Goal: Information Seeking & Learning: Check status

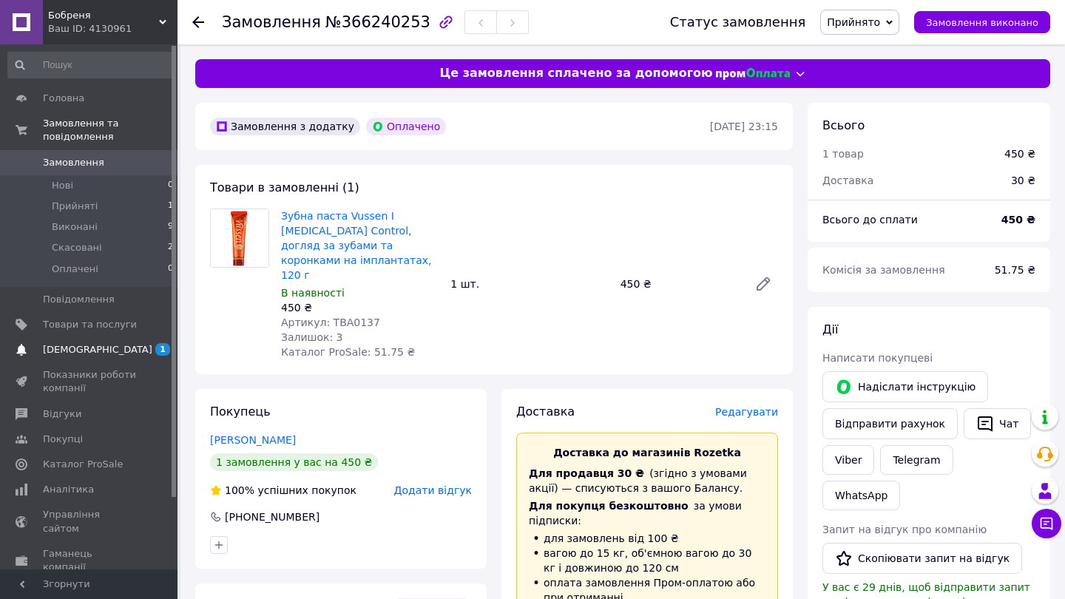
click at [78, 340] on link "[DEMOGRAPHIC_DATA] 1 0" at bounding box center [91, 349] width 182 height 25
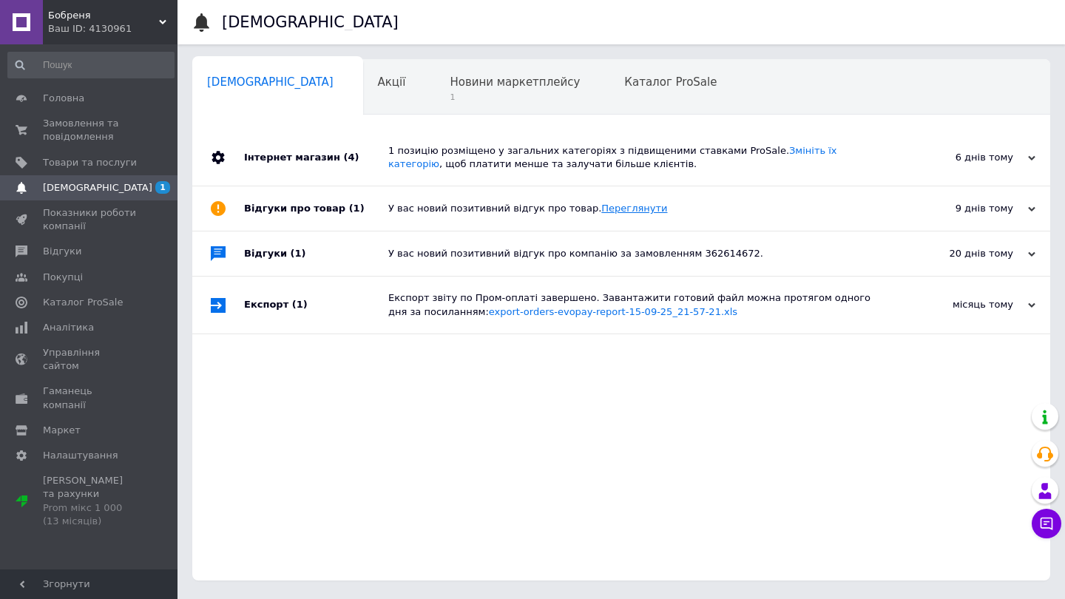
click at [625, 209] on link "Переглянути" at bounding box center [634, 208] width 66 height 11
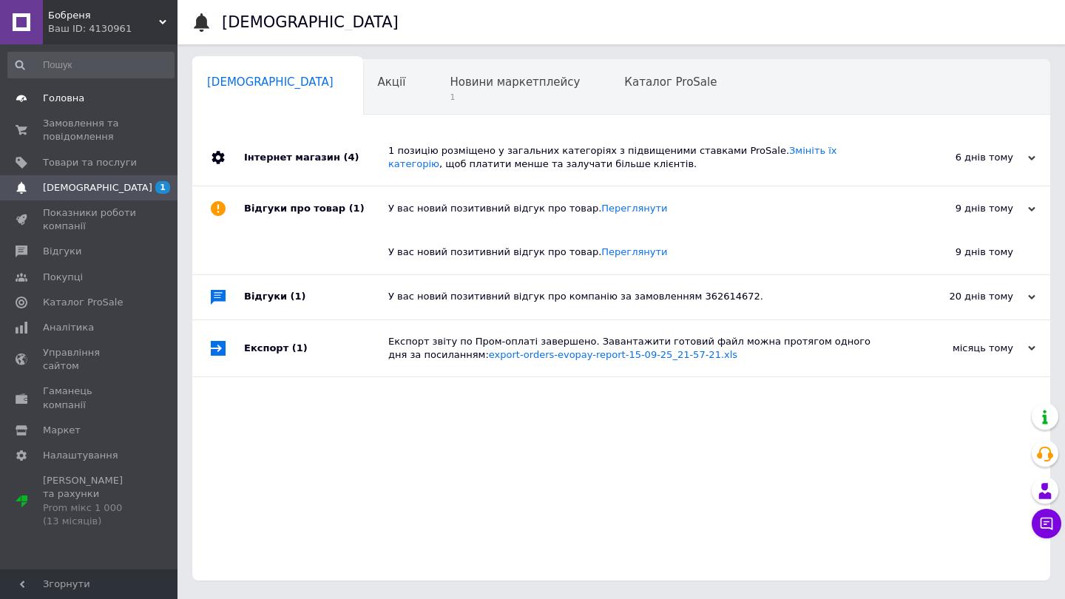
click at [87, 99] on span "Головна" at bounding box center [90, 98] width 94 height 13
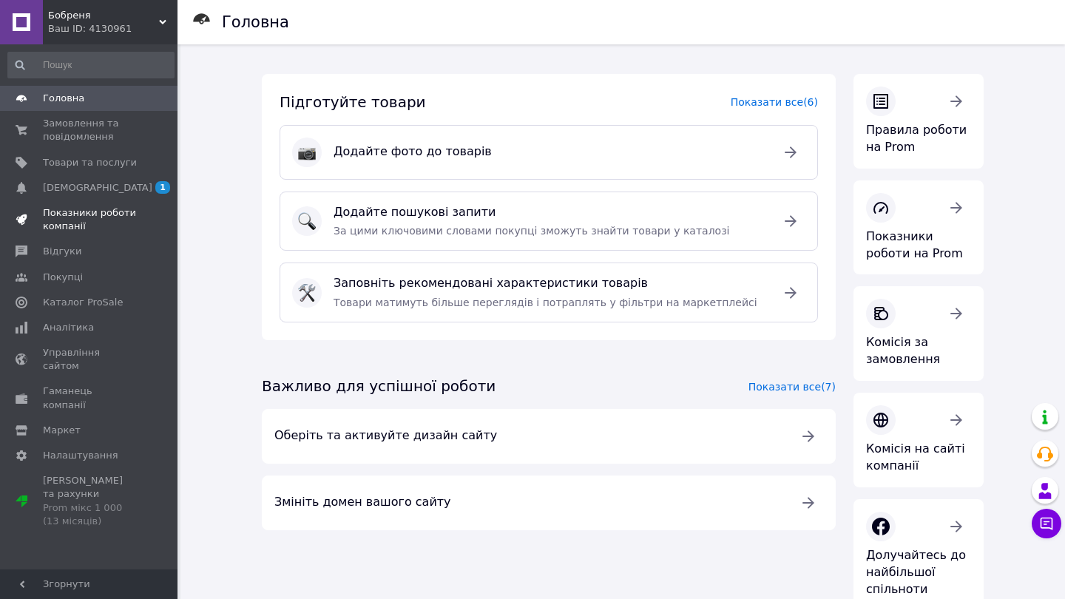
click at [80, 214] on span "Показники роботи компанії" at bounding box center [90, 219] width 94 height 27
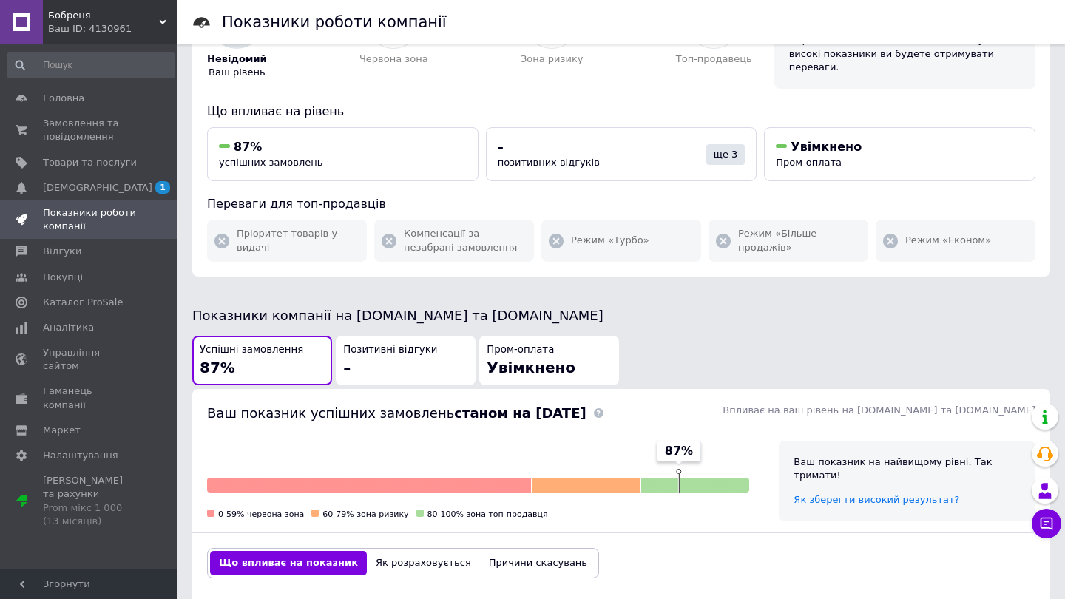
scroll to position [112, 0]
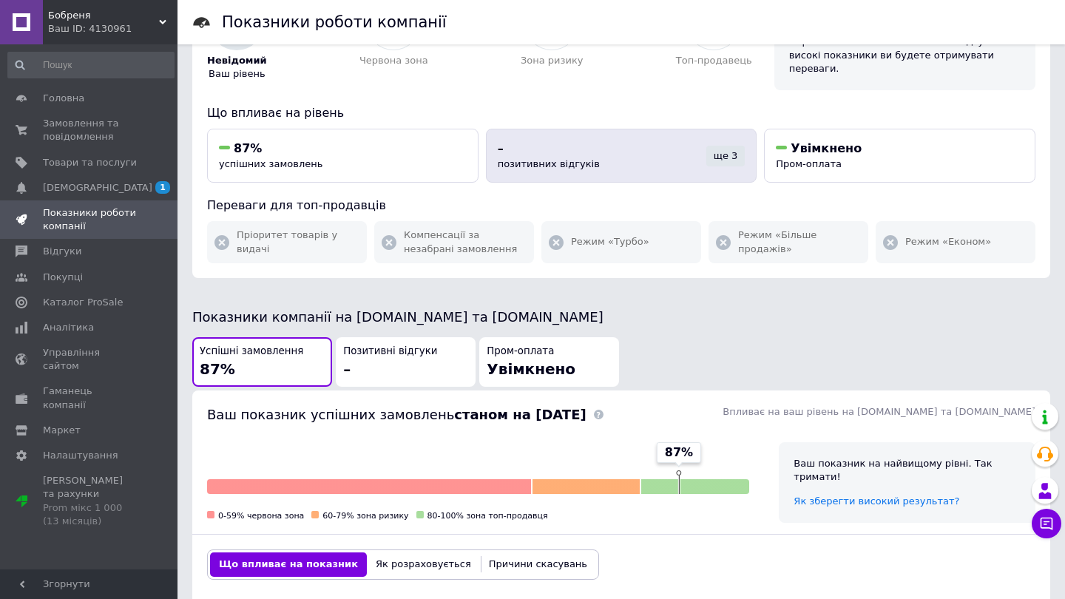
click at [726, 158] on div "ще 3" at bounding box center [725, 156] width 39 height 21
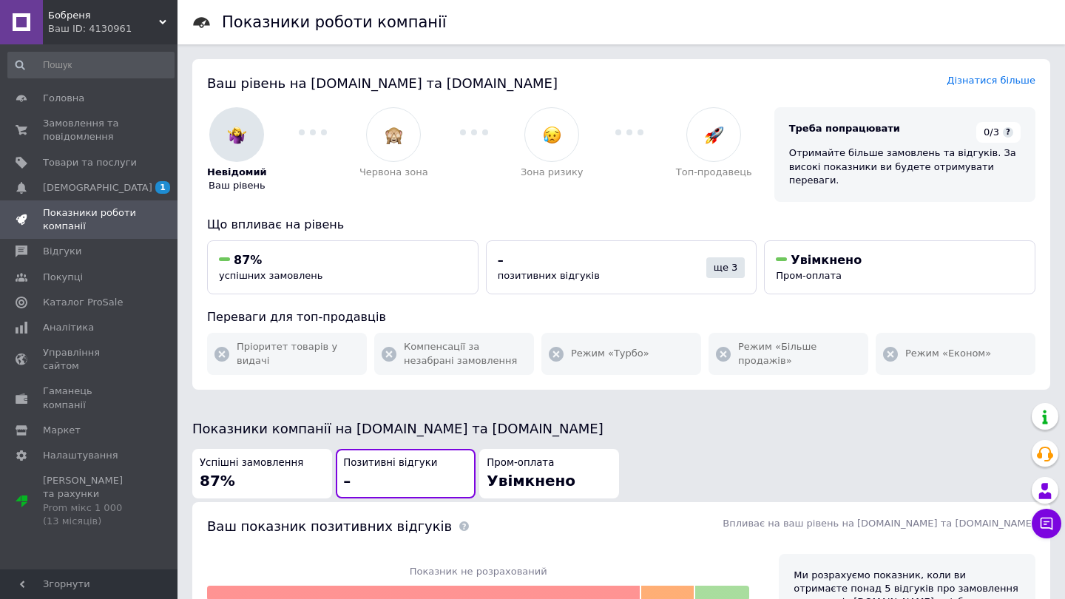
scroll to position [0, 0]
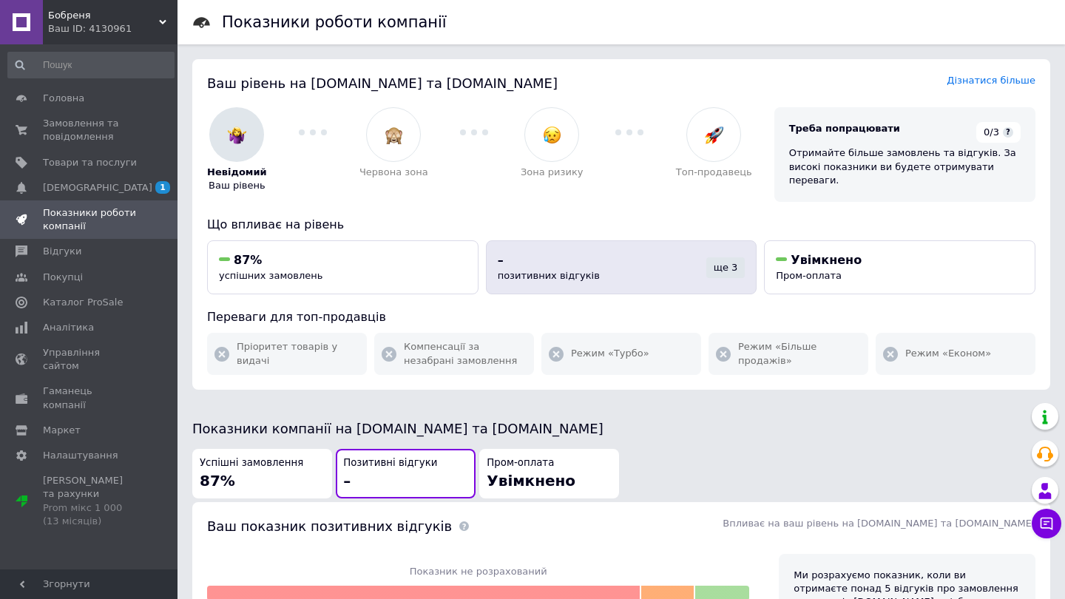
click at [727, 268] on div "ще 3" at bounding box center [725, 267] width 39 height 21
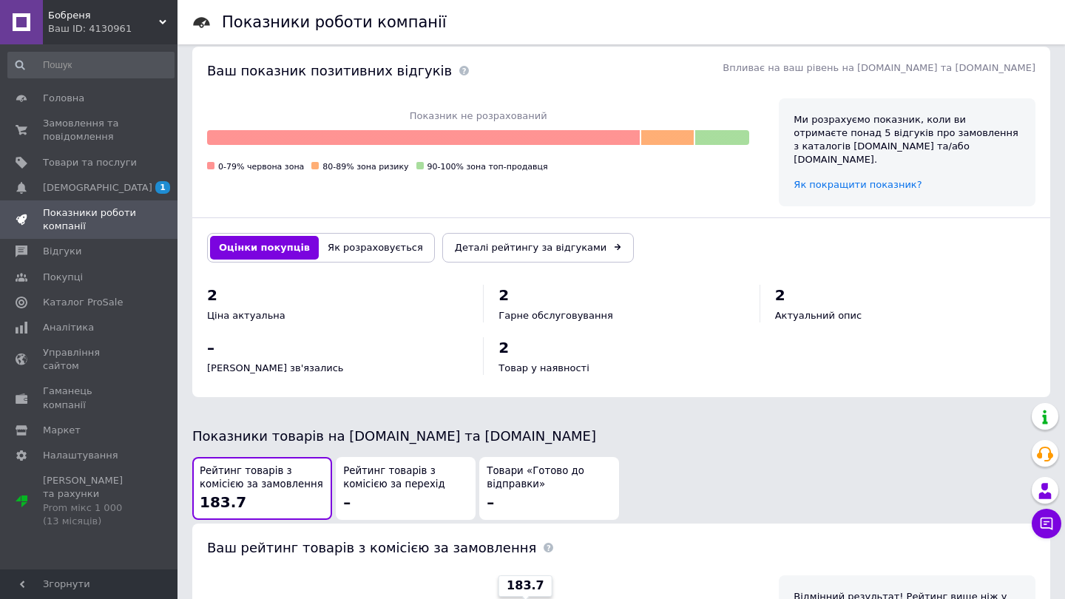
scroll to position [348, 0]
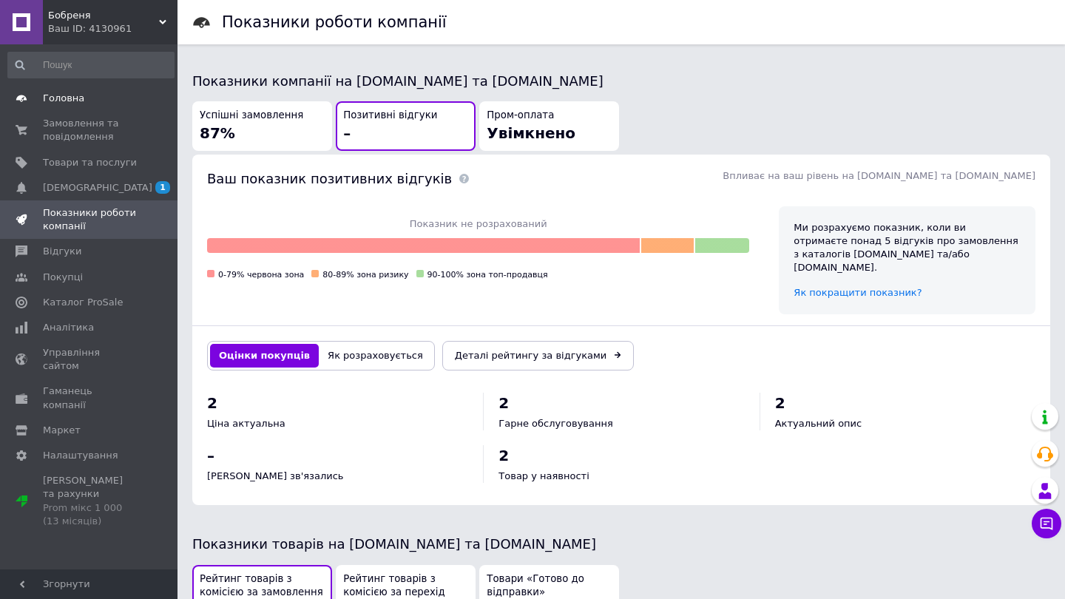
click at [57, 99] on span "Головна" at bounding box center [63, 98] width 41 height 13
